Goal: Use online tool/utility

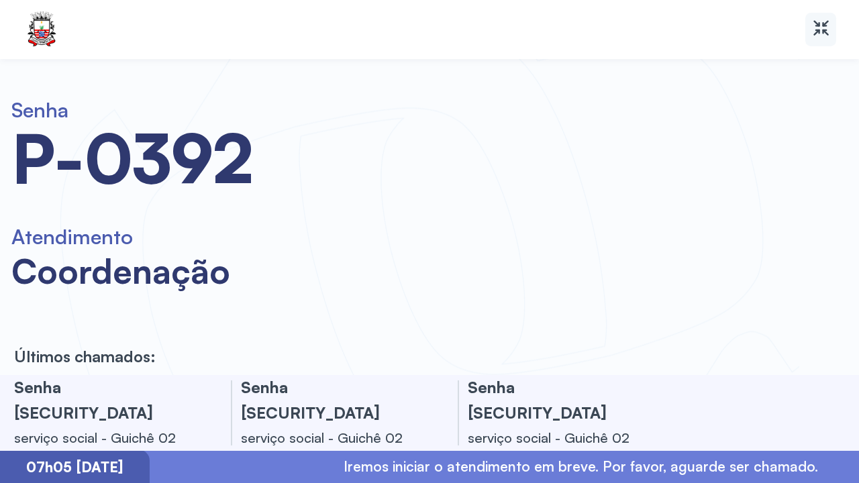
click at [825, 27] on icon at bounding box center [820, 27] width 19 height 19
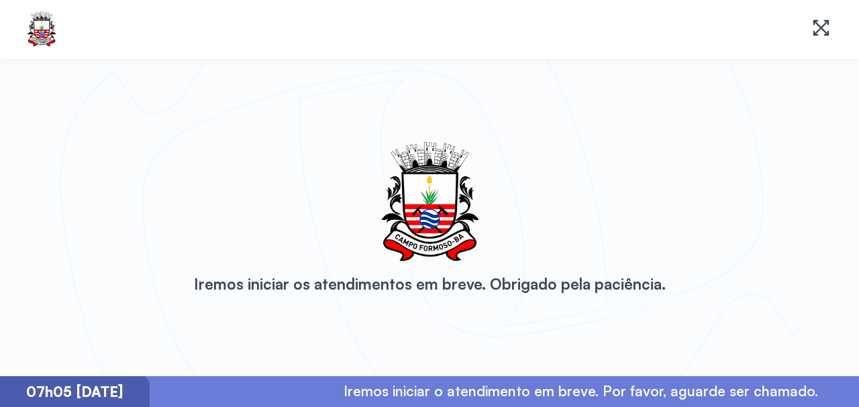
click at [819, 26] on icon at bounding box center [820, 28] width 16 height 16
